Goal: Task Accomplishment & Management: Manage account settings

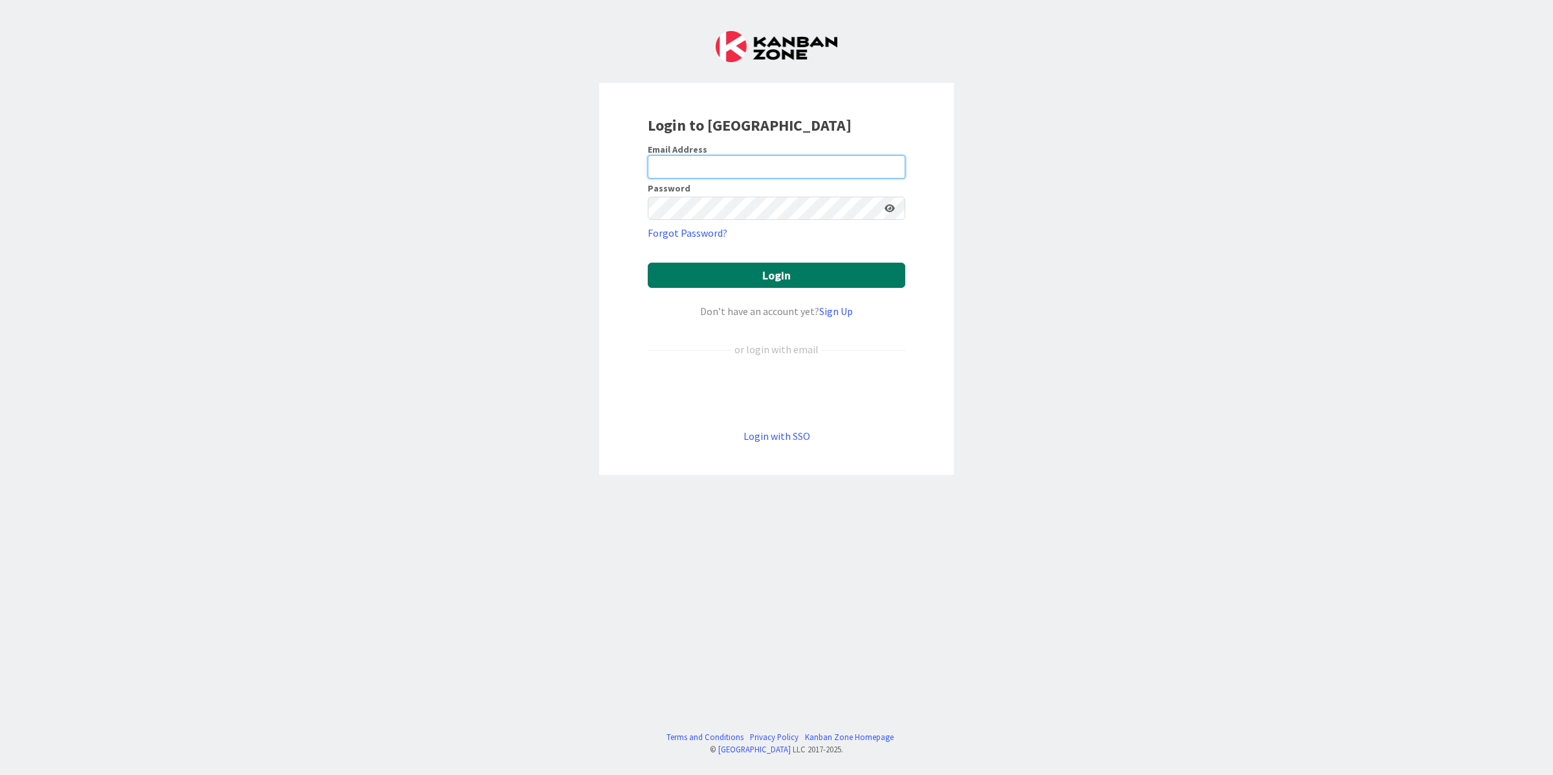
type input "[PERSON_NAME][EMAIL_ADDRESS][PERSON_NAME][DOMAIN_NAME]"
drag, startPoint x: 769, startPoint y: 280, endPoint x: 866, endPoint y: 256, distance: 99.8
click at [769, 279] on button "Login" at bounding box center [777, 275] width 258 height 25
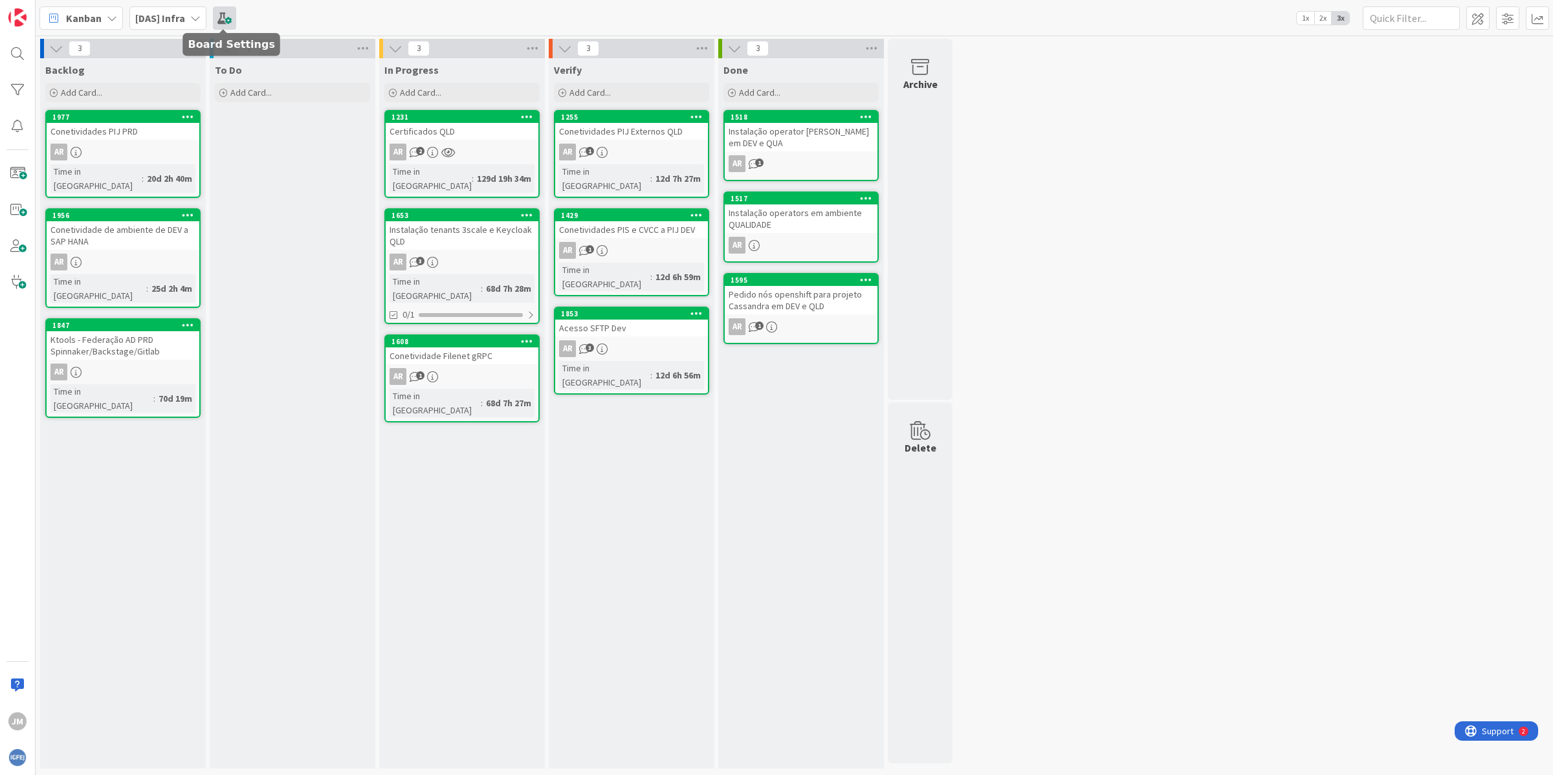
click at [228, 17] on span at bounding box center [224, 17] width 23 height 23
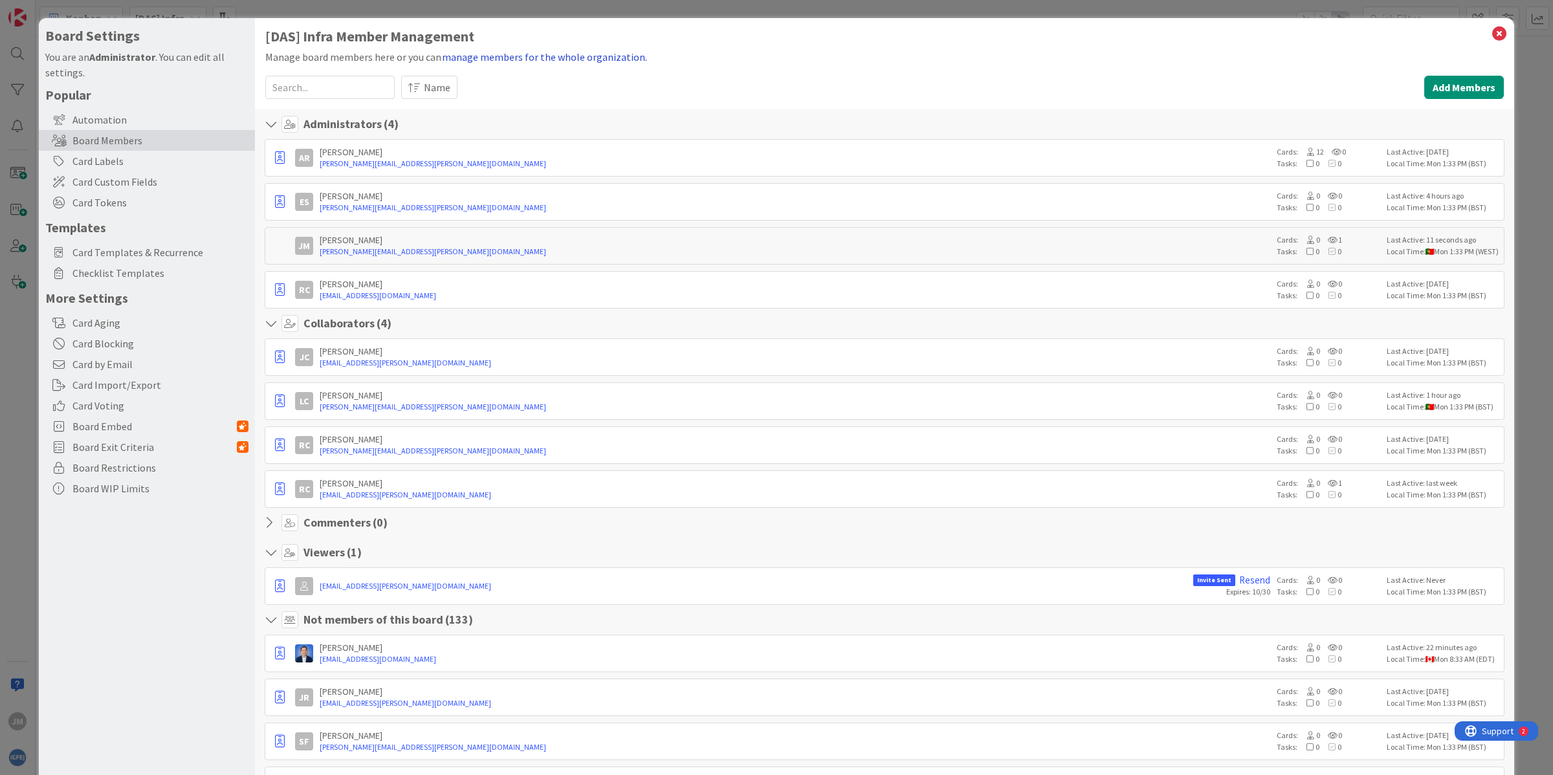
click at [581, 65] on button "manage members for the whole organization." at bounding box center [544, 57] width 206 height 17
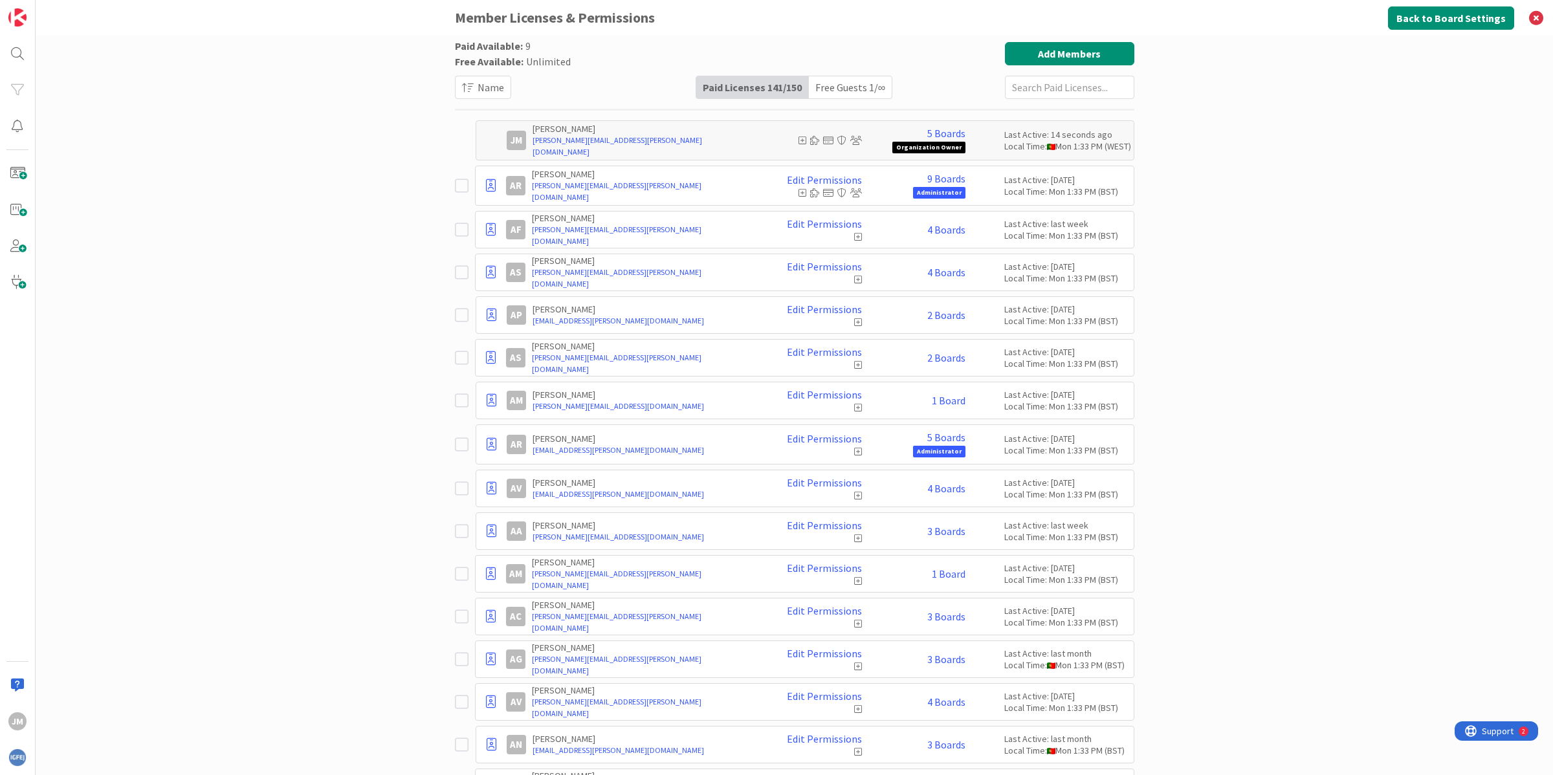
click at [1025, 89] on input "text" at bounding box center [1069, 87] width 129 height 23
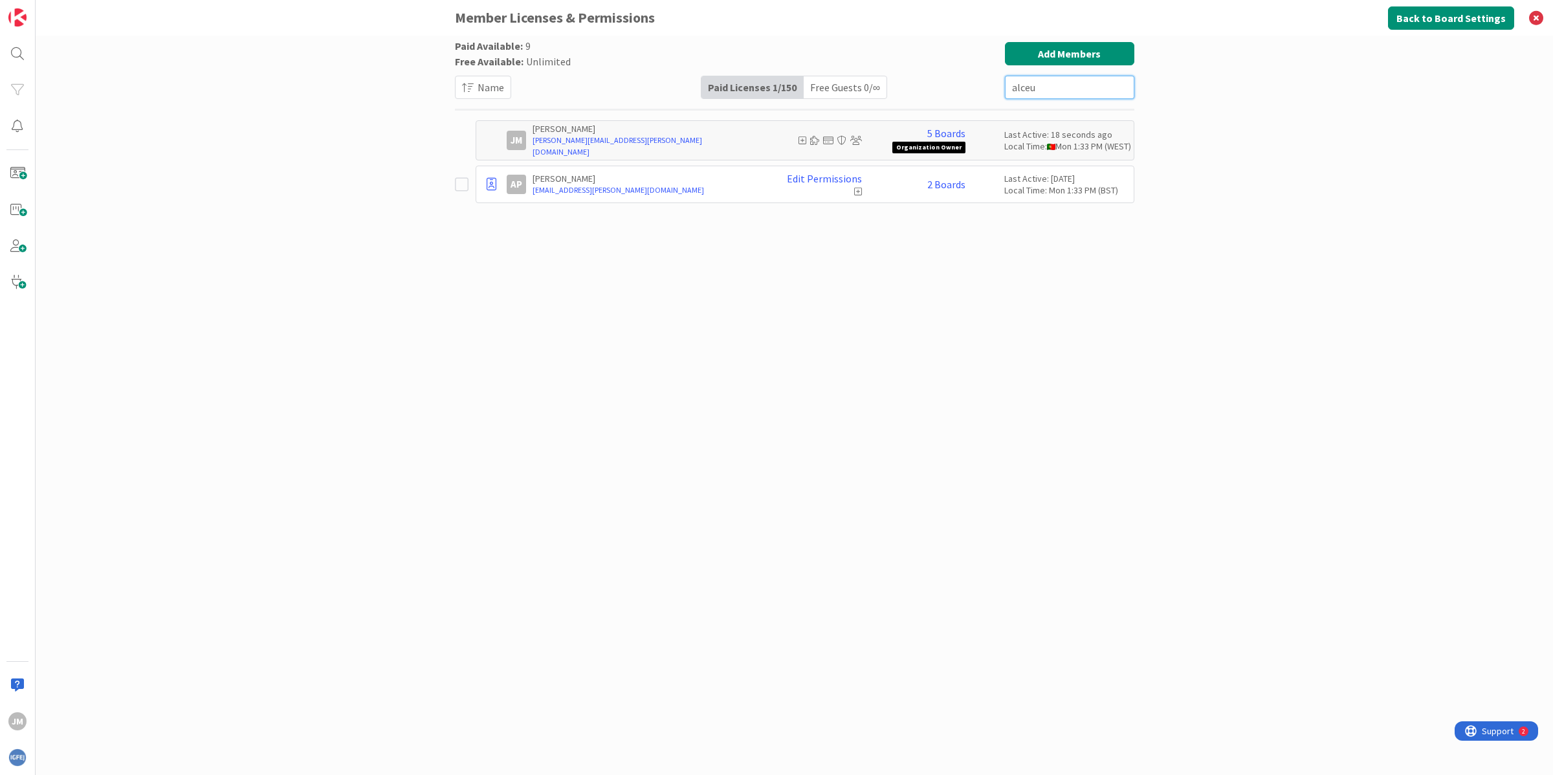
click at [1030, 94] on input "alceu" at bounding box center [1069, 87] width 129 height 23
type input "luiza"
